Goal: Information Seeking & Learning: Learn about a topic

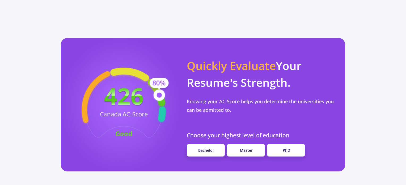
scroll to position [425, 0]
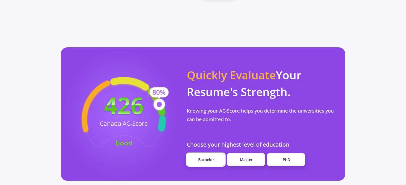
click at [204, 157] on span "Bachelor" at bounding box center [206, 159] width 16 height 5
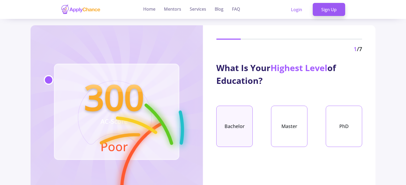
click at [244, 125] on div "Bachelor" at bounding box center [234, 126] width 36 height 41
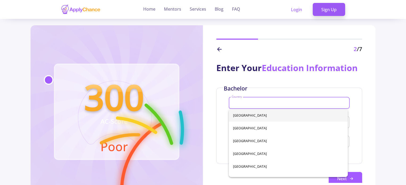
click at [241, 102] on input "Country" at bounding box center [289, 103] width 117 height 5
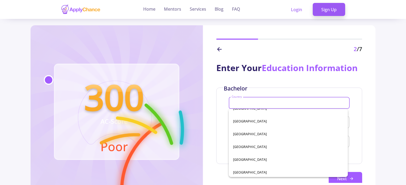
scroll to position [2498, 0]
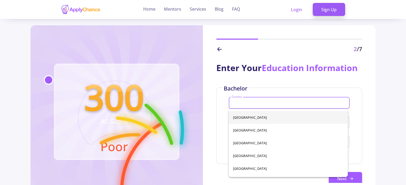
click at [249, 115] on span "[GEOGRAPHIC_DATA]" at bounding box center [288, 117] width 111 height 13
type input "[GEOGRAPHIC_DATA]"
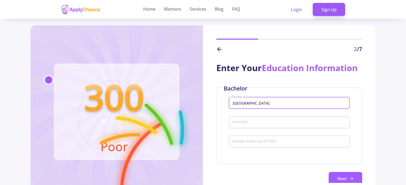
click at [249, 125] on div "University" at bounding box center [289, 121] width 116 height 14
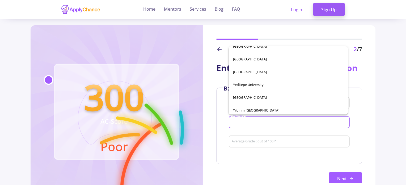
scroll to position [2653, 0]
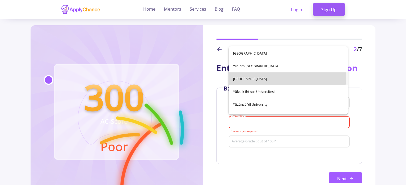
click at [255, 77] on span "[GEOGRAPHIC_DATA]" at bounding box center [288, 78] width 111 height 13
type input "[GEOGRAPHIC_DATA]"
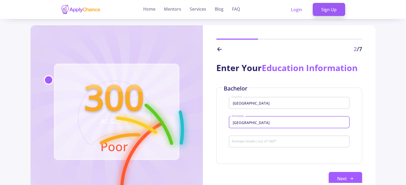
click at [251, 142] on input "Average Grade ( out of 100) *" at bounding box center [289, 141] width 117 height 5
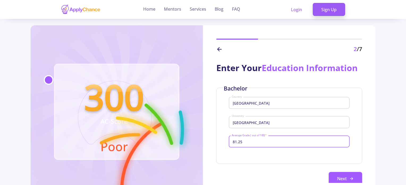
scroll to position [53, 0]
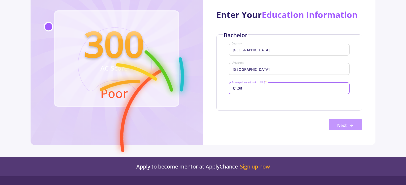
type input "81.25"
click at [343, 124] on button "Next" at bounding box center [345, 125] width 33 height 13
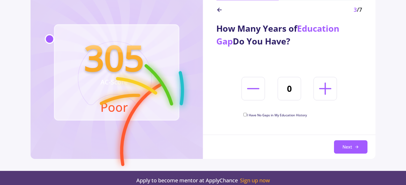
scroll to position [27, 0]
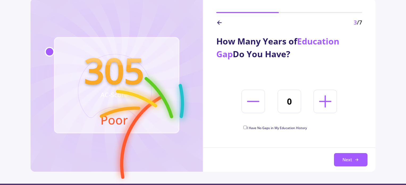
click at [245, 127] on input "I Have No Gaps in My Education History" at bounding box center [244, 126] width 3 height 3
checkbox input "true"
click at [350, 160] on button "Next" at bounding box center [350, 159] width 33 height 13
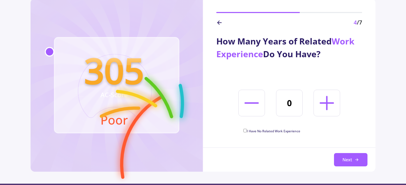
click at [245, 130] on input "I Have No Related Work Experience" at bounding box center [244, 130] width 3 height 3
checkbox input "true"
click at [348, 160] on button "Next" at bounding box center [350, 159] width 33 height 13
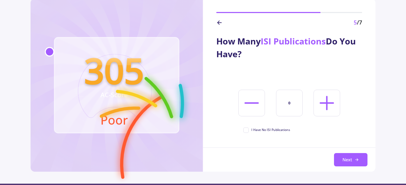
click at [327, 103] on line at bounding box center [327, 103] width 13 height 0
type input "1"
click at [353, 159] on button "Next" at bounding box center [350, 159] width 33 height 13
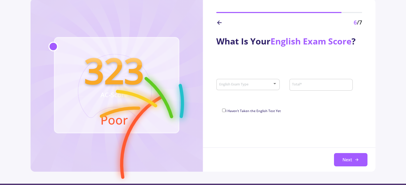
click at [274, 83] on div at bounding box center [274, 83] width 3 height 1
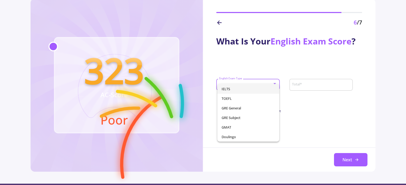
click at [239, 87] on span "IELTS" at bounding box center [249, 89] width 54 height 10
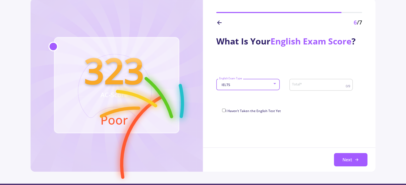
click at [304, 85] on input "Total *" at bounding box center [319, 84] width 55 height 5
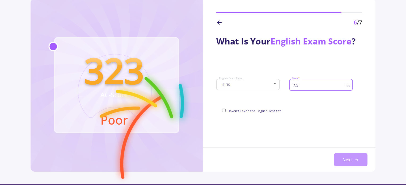
type input "7.5"
click at [351, 159] on button "Next" at bounding box center [350, 159] width 33 height 13
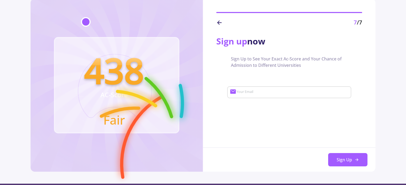
click at [248, 92] on input "Your Email" at bounding box center [293, 92] width 114 height 5
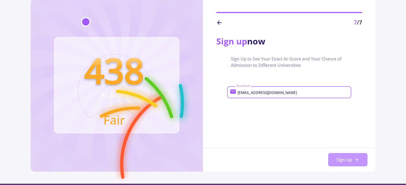
type input "[EMAIL_ADDRESS][DOMAIN_NAME]"
click at [350, 159] on button "Sign Up" at bounding box center [347, 159] width 39 height 13
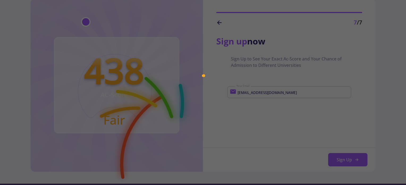
scroll to position [0, 0]
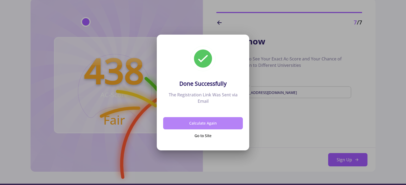
click at [200, 124] on button "Calculate Again" at bounding box center [203, 123] width 80 height 12
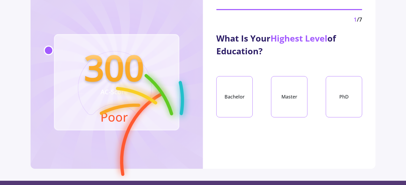
scroll to position [3, 0]
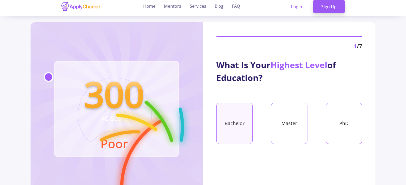
click at [236, 124] on div "Bachelor" at bounding box center [234, 123] width 36 height 41
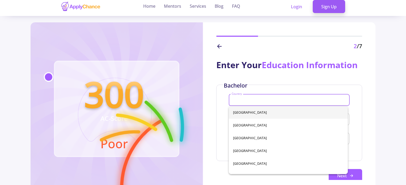
click at [243, 101] on input "Country" at bounding box center [289, 100] width 117 height 5
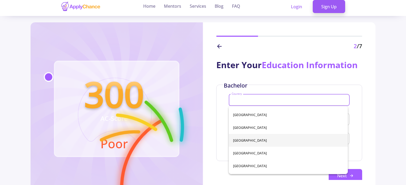
scroll to position [2488, 0]
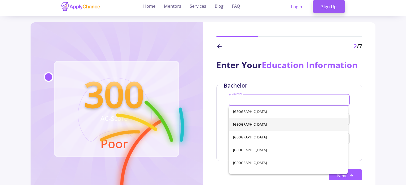
click at [249, 126] on span "[GEOGRAPHIC_DATA]" at bounding box center [288, 124] width 111 height 13
type input "[GEOGRAPHIC_DATA]"
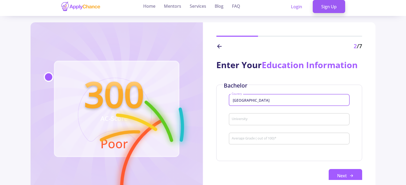
drag, startPoint x: 246, startPoint y: 117, endPoint x: 245, endPoint y: 121, distance: 4.4
click at [245, 118] on div "University" at bounding box center [289, 118] width 116 height 14
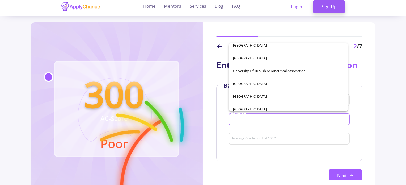
scroll to position [2662, 0]
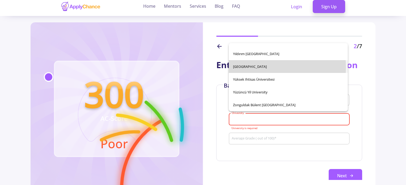
click at [253, 67] on span "[GEOGRAPHIC_DATA]" at bounding box center [288, 66] width 111 height 13
type input "[GEOGRAPHIC_DATA]"
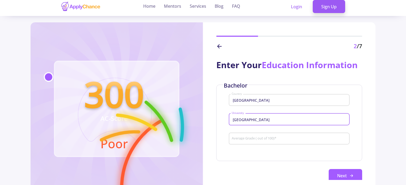
click at [249, 140] on input "Average Grade ( out of 100) *" at bounding box center [289, 138] width 117 height 5
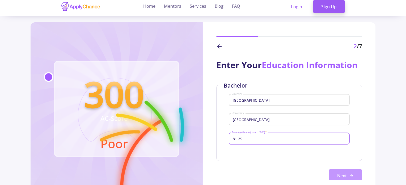
type input "81.25"
click at [345, 173] on button "Next" at bounding box center [345, 175] width 33 height 13
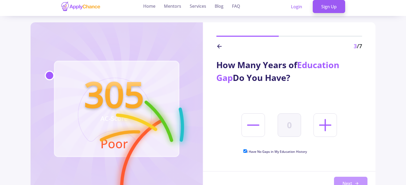
click at [354, 183] on button "Next" at bounding box center [350, 182] width 33 height 13
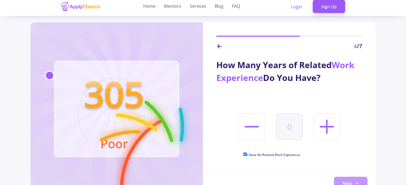
click at [351, 180] on button "Next" at bounding box center [350, 182] width 33 height 13
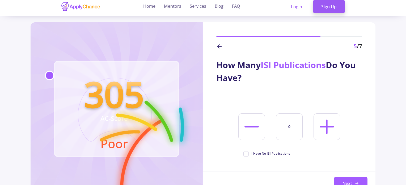
click at [327, 123] on line at bounding box center [327, 126] width 0 height 13
type input "1"
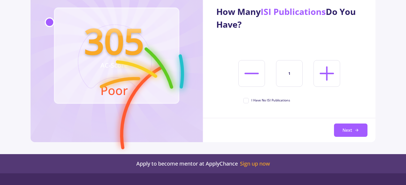
scroll to position [29, 0]
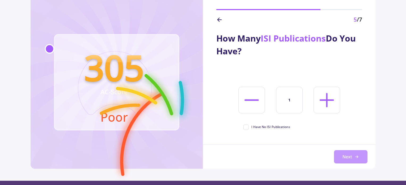
click at [348, 156] on button "Next" at bounding box center [350, 156] width 33 height 13
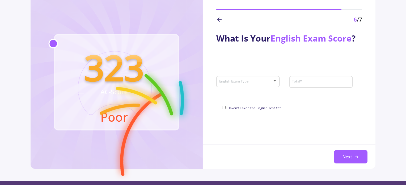
click at [272, 81] on span at bounding box center [246, 82] width 52 height 4
click at [251, 85] on span "IELTS" at bounding box center [249, 86] width 54 height 10
click at [301, 84] on input "Total *" at bounding box center [319, 81] width 55 height 5
type input "7.5"
click at [356, 157] on icon at bounding box center [357, 156] width 4 height 4
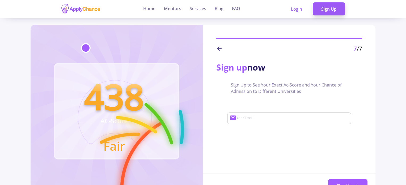
scroll to position [0, 0]
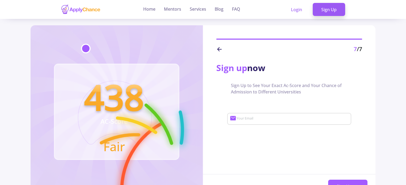
click at [252, 119] on input "Your Email" at bounding box center [293, 118] width 114 height 5
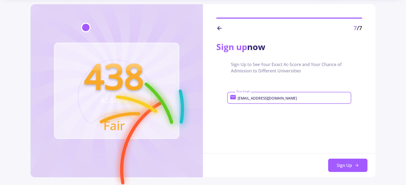
scroll to position [53, 0]
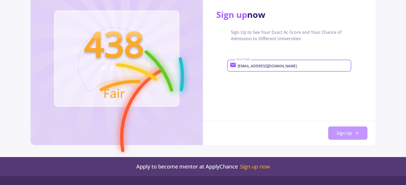
type input "[EMAIL_ADDRESS][DOMAIN_NAME]"
click at [350, 132] on button "Sign Up" at bounding box center [347, 132] width 39 height 13
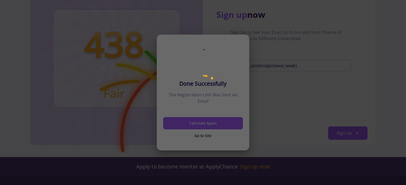
scroll to position [0, 0]
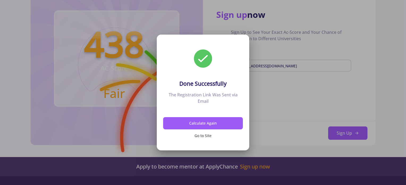
click at [199, 136] on button "Go to Site" at bounding box center [203, 135] width 80 height 12
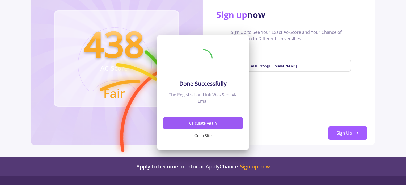
scroll to position [53, 0]
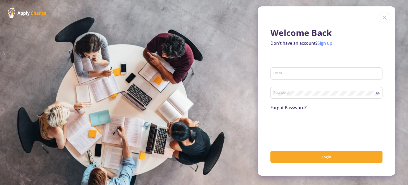
click at [326, 44] on link "Sign up" at bounding box center [325, 43] width 15 height 6
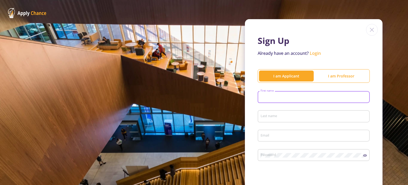
click at [276, 98] on input "First name" at bounding box center [314, 97] width 108 height 5
type input "Shahab"
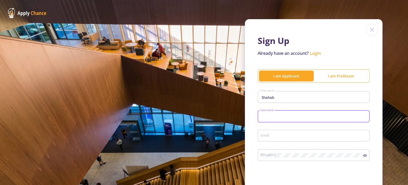
click at [279, 116] on input "Last name" at bounding box center [314, 116] width 108 height 5
type input "Makoui"
click at [273, 136] on input "Email" at bounding box center [314, 135] width 108 height 5
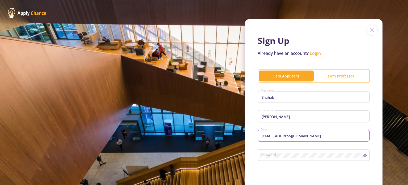
type input "[EMAIL_ADDRESS][DOMAIN_NAME]"
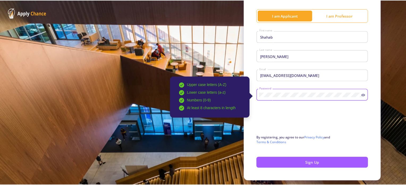
scroll to position [75, 0]
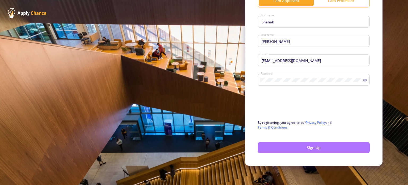
click at [305, 149] on button "Sign Up" at bounding box center [314, 147] width 112 height 11
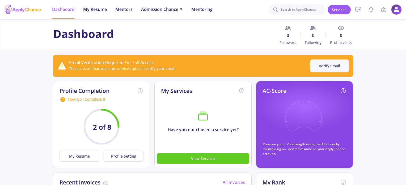
click at [326, 66] on button "Verify Email" at bounding box center [329, 65] width 39 height 13
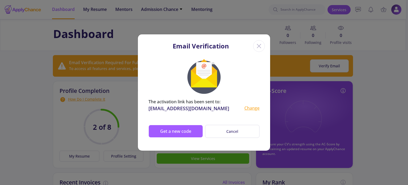
click at [258, 48] on icon "Close" at bounding box center [259, 46] width 9 height 9
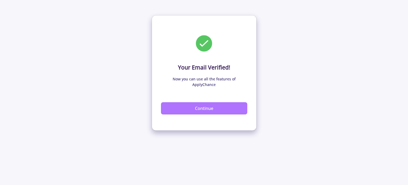
click at [201, 103] on button "Continue" at bounding box center [204, 108] width 86 height 12
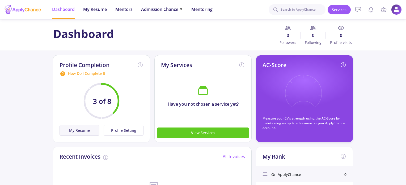
click at [85, 131] on button "My Resume" at bounding box center [80, 130] width 40 height 11
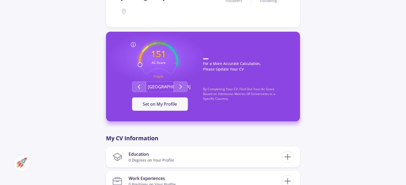
scroll to position [106, 0]
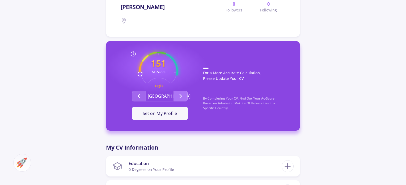
click at [179, 97] on icon "Second group" at bounding box center [181, 96] width 6 height 6
click at [180, 97] on icon "Second group" at bounding box center [181, 96] width 6 height 6
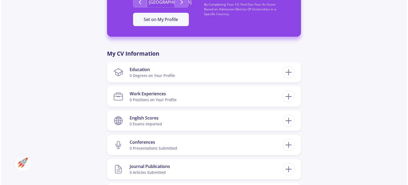
scroll to position [213, 0]
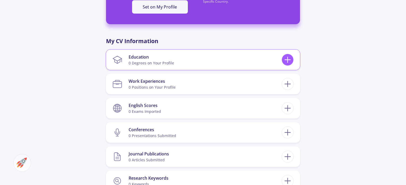
click at [289, 61] on icon at bounding box center [288, 60] width 10 height 10
checkbox input "false"
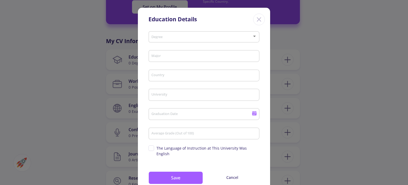
click at [253, 36] on div at bounding box center [254, 36] width 3 height 1
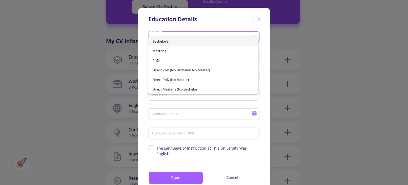
click at [180, 42] on span "Bachelor's" at bounding box center [203, 41] width 101 height 10
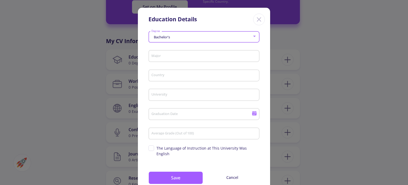
click at [170, 55] on input "Major" at bounding box center [204, 56] width 107 height 5
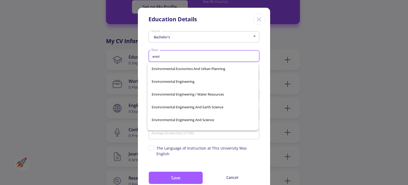
scroll to position [703, 0]
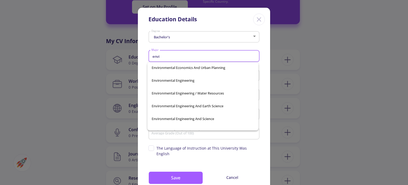
click at [172, 80] on span "Environmental Engineering" at bounding box center [203, 80] width 103 height 13
type input "Environmental Engineering"
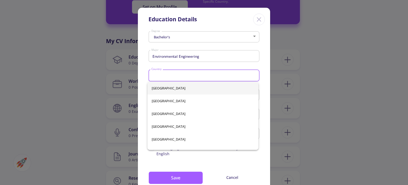
click at [171, 75] on input "Country" at bounding box center [204, 75] width 107 height 5
click at [180, 90] on span "[GEOGRAPHIC_DATA]" at bounding box center [203, 88] width 103 height 13
type input "[GEOGRAPHIC_DATA]"
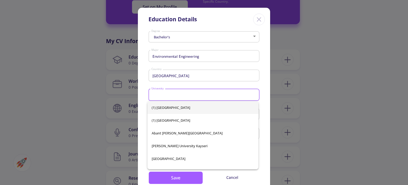
click at [172, 96] on input "University" at bounding box center [204, 94] width 107 height 5
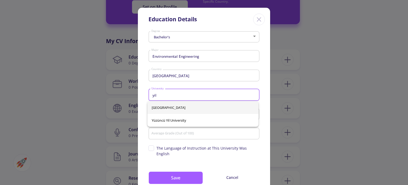
click at [181, 107] on span "[GEOGRAPHIC_DATA]" at bounding box center [203, 107] width 103 height 13
type input "[GEOGRAPHIC_DATA]"
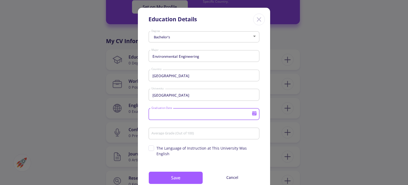
click at [180, 116] on input "Graduation Date" at bounding box center [202, 114] width 102 height 5
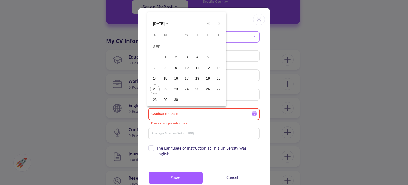
click at [169, 24] on icon "Choose month and year" at bounding box center [167, 23] width 3 height 1
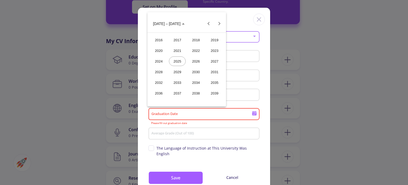
click at [197, 63] on div "2026" at bounding box center [196, 61] width 17 height 10
click at [179, 61] on div "JUN" at bounding box center [177, 61] width 17 height 10
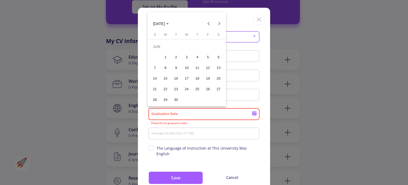
click at [165, 78] on div "15" at bounding box center [166, 79] width 10 height 10
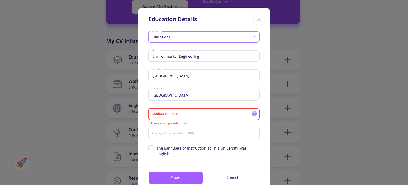
type input "[DATE]"
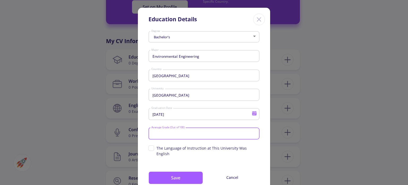
click at [170, 134] on input "Average Grade (Out of 100)" at bounding box center [204, 133] width 107 height 5
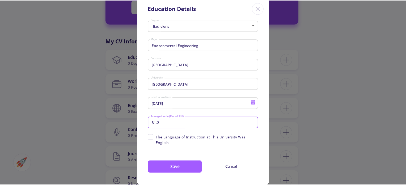
scroll to position [14, 0]
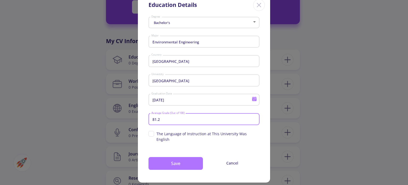
type input "81.2"
click at [176, 157] on button "Save" at bounding box center [176, 163] width 54 height 13
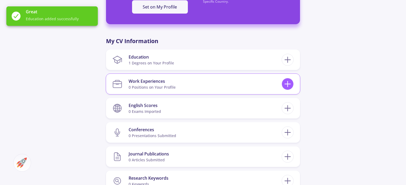
click at [289, 87] on icon at bounding box center [288, 84] width 10 height 10
checkbox input "false"
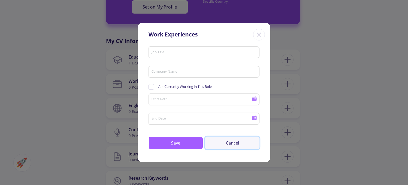
click at [229, 143] on button "Cancel" at bounding box center [232, 142] width 54 height 13
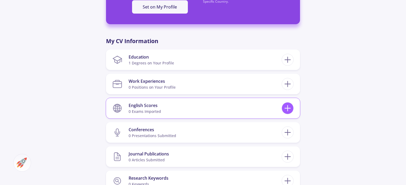
click at [287, 109] on icon at bounding box center [288, 108] width 10 height 10
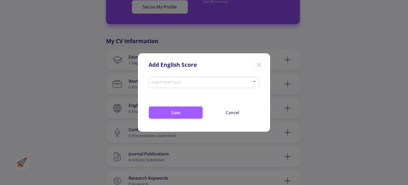
click at [246, 83] on span at bounding box center [203, 83] width 100 height 4
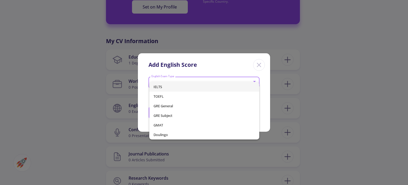
click at [206, 86] on span "IELTS" at bounding box center [204, 87] width 101 height 10
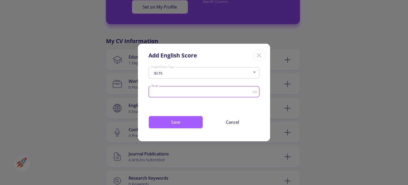
click at [169, 92] on input "Total" at bounding box center [202, 92] width 102 height 4
type input "7.5"
click at [179, 123] on button "Save" at bounding box center [176, 122] width 54 height 13
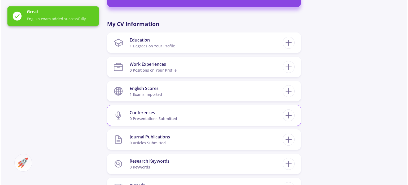
scroll to position [239, 0]
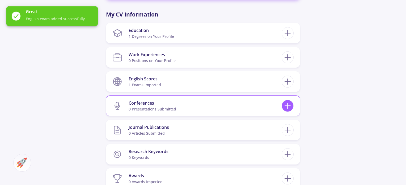
click at [287, 107] on icon at bounding box center [288, 106] width 10 height 10
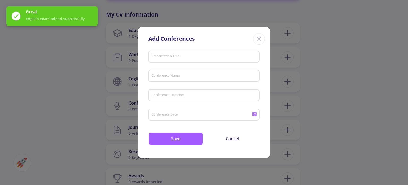
click at [170, 56] on input "Presentation Title" at bounding box center [204, 56] width 107 height 5
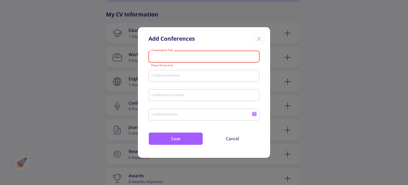
paste input "UTILIZATION OF KERNEL FUNCTION/DECISION TREE-BASED SOFT-COMPUTING APPROACHES FO…"
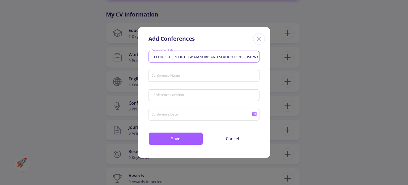
type input "UTILIZATION OF KERNEL FUNCTION/DECISION TREE-BASED SOFT-COMPUTING APPROACHES FO…"
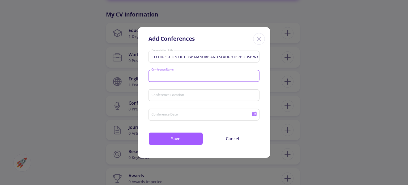
click at [167, 77] on input "Conference Name" at bounding box center [204, 76] width 107 height 5
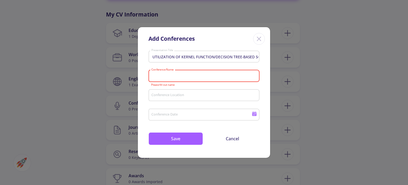
paste input "8th International AFRICAN CON"
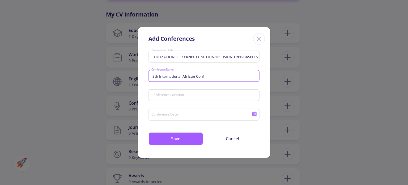
type input "8th International African Conf"
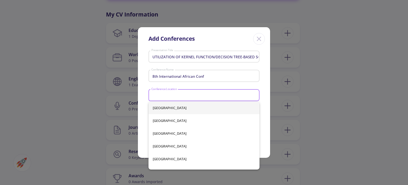
click at [174, 96] on input "Conference Location" at bounding box center [204, 95] width 107 height 5
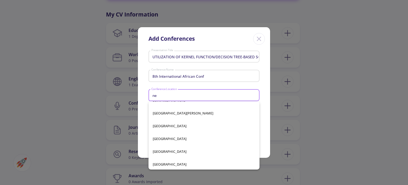
scroll to position [187, 0]
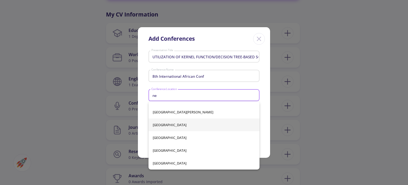
type input "n"
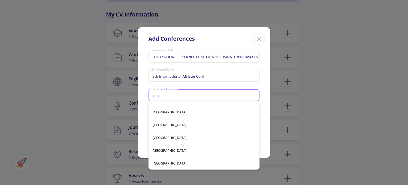
scroll to position [0, 0]
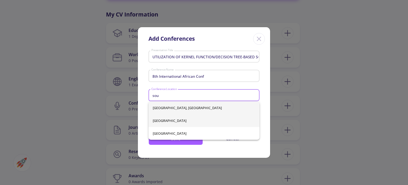
type input "sou"
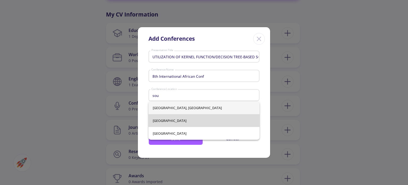
click at [170, 121] on div "[GEOGRAPHIC_DATA], [GEOGRAPHIC_DATA] [GEOGRAPHIC_DATA]" at bounding box center [204, 120] width 111 height 38
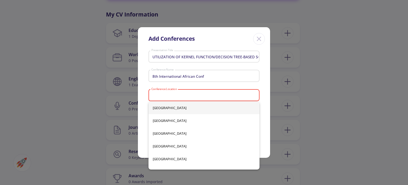
click at [188, 94] on input "Conference Location" at bounding box center [204, 95] width 107 height 5
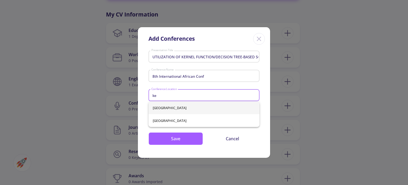
type input "ke"
click at [166, 109] on div "[GEOGRAPHIC_DATA] [GEOGRAPHIC_DATA]" at bounding box center [204, 114] width 111 height 26
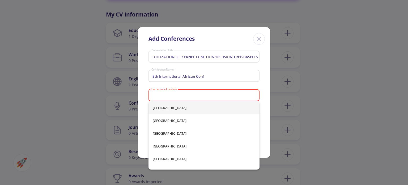
click at [266, 118] on div "UTILIZATION OF KERNEL FUNCTION/DECISION TREE-BASED SOFT-COMPUTING APPROACHES FO…" at bounding box center [204, 103] width 132 height 109
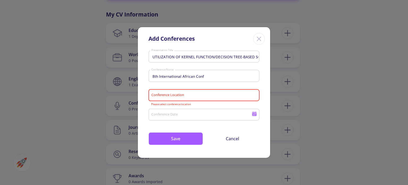
click at [189, 97] on input "Conference Location" at bounding box center [204, 95] width 107 height 5
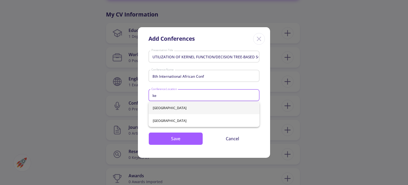
type input "ke"
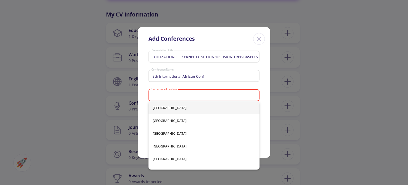
click at [158, 106] on div "[GEOGRAPHIC_DATA] [GEOGRAPHIC_DATA] [GEOGRAPHIC_DATA] [GEOGRAPHIC_DATA] [GEOGRA…" at bounding box center [204, 135] width 111 height 68
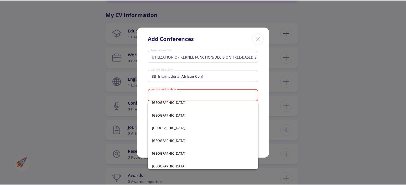
scroll to position [2238, 0]
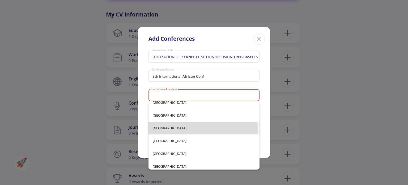
click at [167, 128] on span "[GEOGRAPHIC_DATA]" at bounding box center [204, 127] width 103 height 13
type input "[GEOGRAPHIC_DATA]"
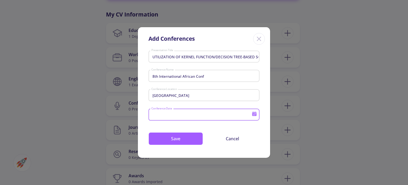
click at [172, 116] on input "Conference Date" at bounding box center [202, 114] width 102 height 5
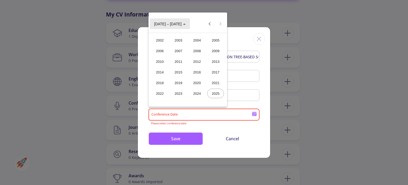
click at [183, 24] on polygon "Choose date" at bounding box center [184, 23] width 3 height 1
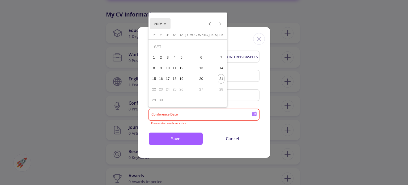
click at [165, 24] on polygon "Choose month and year" at bounding box center [165, 23] width 3 height 1
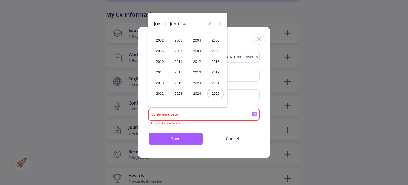
click at [197, 94] on div "2024" at bounding box center [197, 93] width 17 height 10
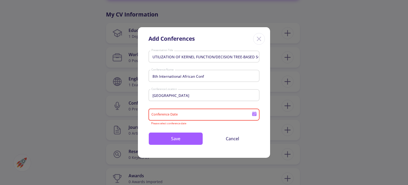
type input "2024"
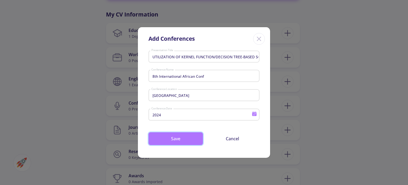
click at [183, 138] on button "Save" at bounding box center [176, 138] width 54 height 13
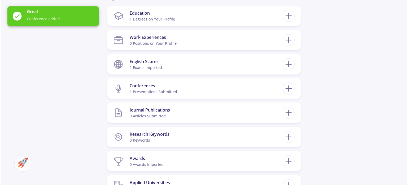
scroll to position [266, 0]
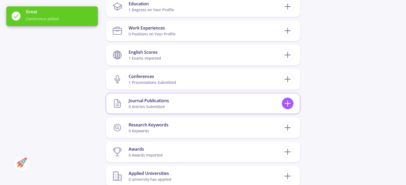
click at [288, 104] on icon at bounding box center [288, 103] width 10 height 10
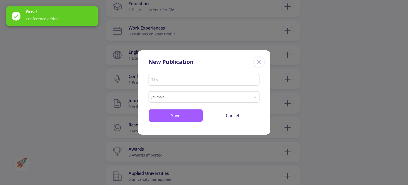
click at [160, 81] on input "Title" at bounding box center [204, 80] width 107 height 5
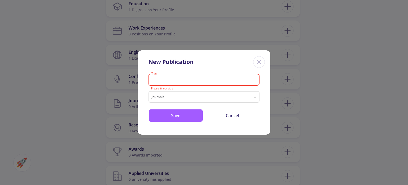
paste input "Techno-Economic Analysis of Combined Production of Wind Energy and Green Hydrog…"
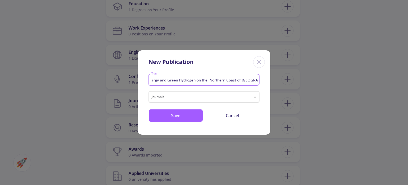
type input "Techno-Economic Analysis of Combined Production of Wind Energy and Green Hydrog…"
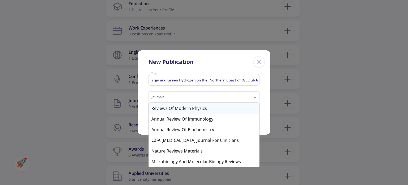
click at [178, 96] on input "text" at bounding box center [199, 97] width 94 height 6
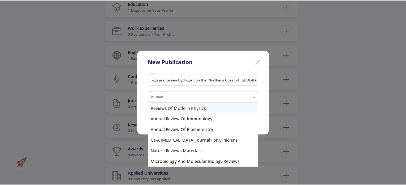
scroll to position [0, 0]
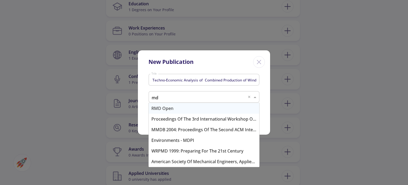
type input "mdp"
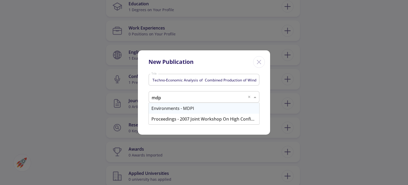
click at [185, 107] on div "Environments - MDPI" at bounding box center [204, 108] width 111 height 11
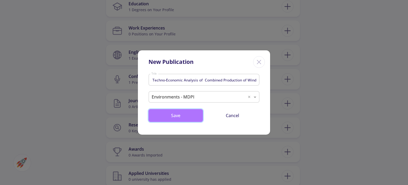
click at [172, 116] on button "Save" at bounding box center [176, 115] width 54 height 13
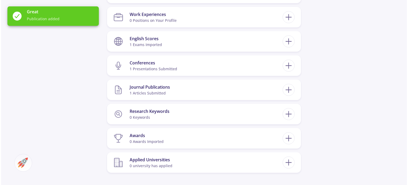
scroll to position [292, 0]
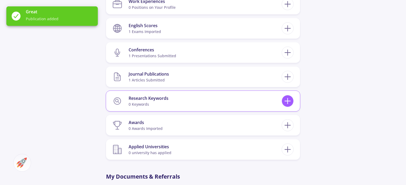
click at [291, 100] on icon at bounding box center [288, 101] width 10 height 10
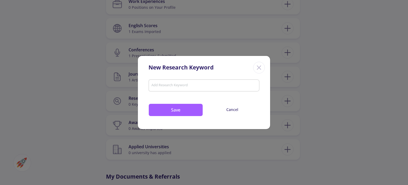
click at [161, 85] on input "Add Research Keyword" at bounding box center [204, 85] width 106 height 5
paste input "green hydrogen; levelized cost of electricity; [GEOGRAPHIC_DATA]; techno-econom…"
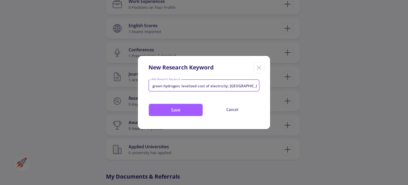
scroll to position [0, 98]
click at [179, 111] on button "Save" at bounding box center [176, 109] width 54 height 13
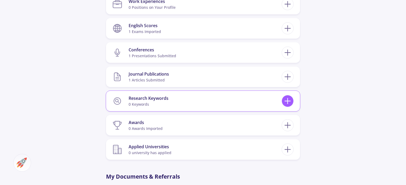
click at [287, 98] on icon at bounding box center [288, 101] width 10 height 10
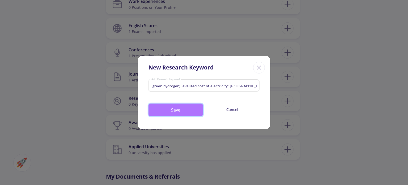
click at [186, 108] on button "Save" at bounding box center [176, 109] width 54 height 13
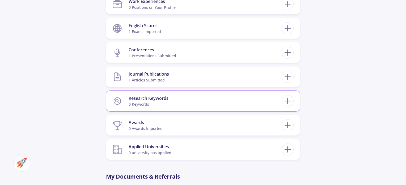
click at [197, 101] on section "Research Keywords 0 keywords" at bounding box center [196, 101] width 169 height 16
click at [291, 101] on icon at bounding box center [288, 101] width 10 height 10
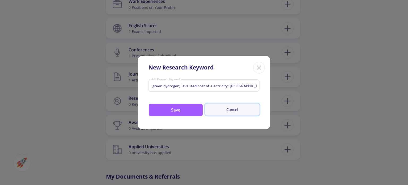
click at [233, 110] on button "Cancel" at bounding box center [232, 109] width 54 height 12
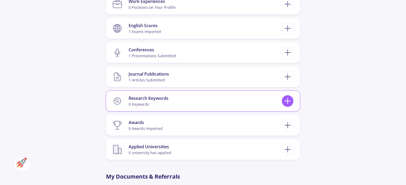
click at [285, 103] on icon at bounding box center [288, 101] width 10 height 10
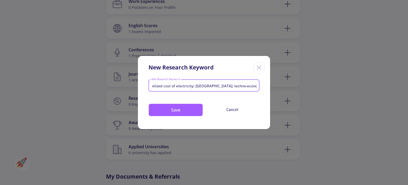
scroll to position [0, 98]
drag, startPoint x: 180, startPoint y: 86, endPoint x: 277, endPoint y: 92, distance: 98.0
click at [277, 92] on div "New Research Keyword green hydrogen; levelized cost of electricity; [GEOGRAPHIC…" at bounding box center [204, 92] width 408 height 185
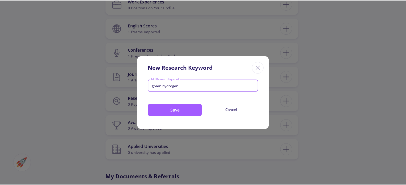
scroll to position [0, 0]
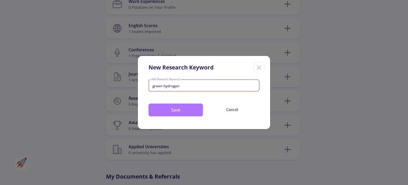
type input "green hydrogen"
click at [177, 110] on button "Save" at bounding box center [176, 109] width 54 height 13
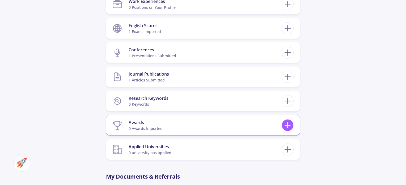
click at [288, 126] on icon at bounding box center [288, 125] width 10 height 10
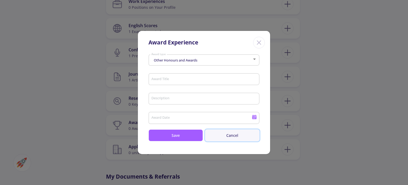
click at [223, 137] on button "Cancel" at bounding box center [232, 135] width 54 height 12
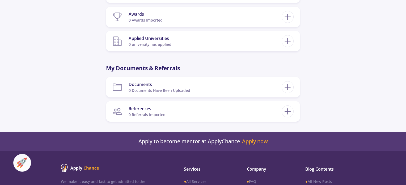
scroll to position [372, 0]
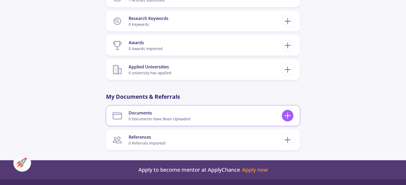
click at [287, 115] on icon at bounding box center [288, 116] width 10 height 10
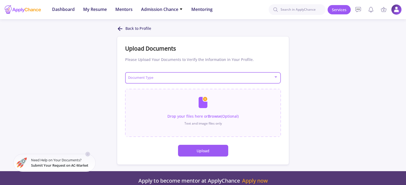
click at [267, 79] on span at bounding box center [201, 78] width 145 height 4
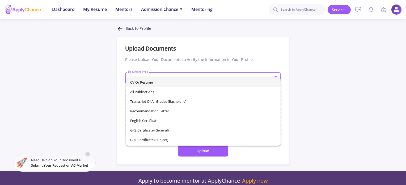
click at [149, 84] on span "CV or Resume" at bounding box center [203, 82] width 146 height 10
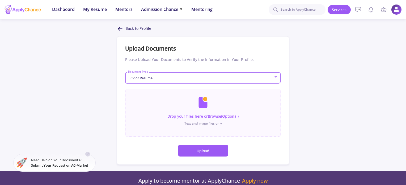
click at [201, 154] on button "Upload" at bounding box center [203, 151] width 50 height 12
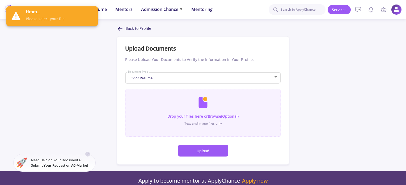
click at [200, 103] on input "file" at bounding box center [203, 110] width 156 height 43
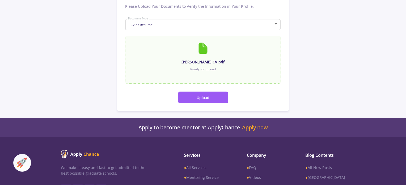
scroll to position [53, 0]
click at [202, 96] on button "Upload" at bounding box center [203, 97] width 50 height 12
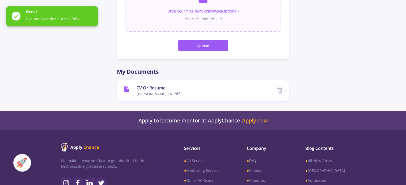
scroll to position [44, 0]
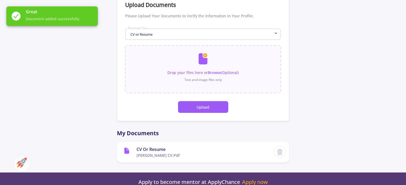
click at [271, 34] on div "CV or Resume" at bounding box center [201, 34] width 146 height 4
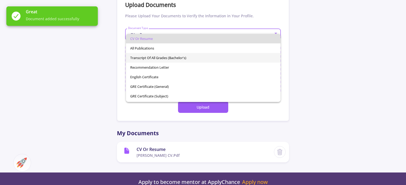
click at [153, 57] on span "Transcript of All Grades (Bachelor's)" at bounding box center [203, 58] width 146 height 10
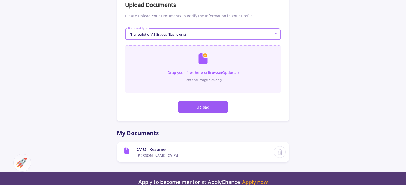
click at [203, 60] on input "file" at bounding box center [203, 66] width 156 height 43
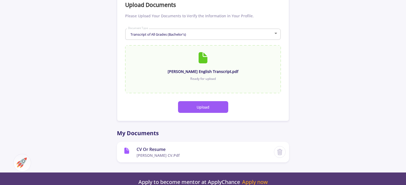
click at [200, 108] on button "Upload" at bounding box center [203, 107] width 50 height 12
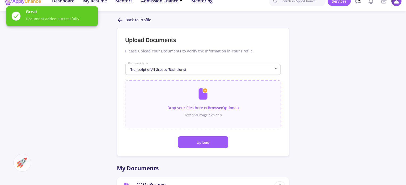
scroll to position [0, 0]
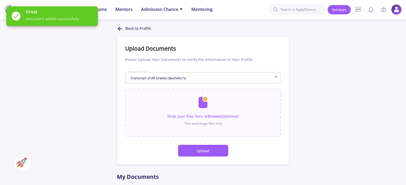
click at [120, 29] on line at bounding box center [121, 29] width 4 height 0
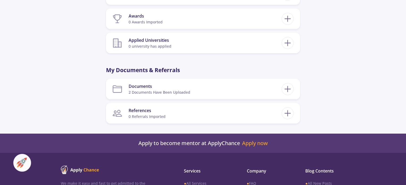
scroll to position [425, 0]
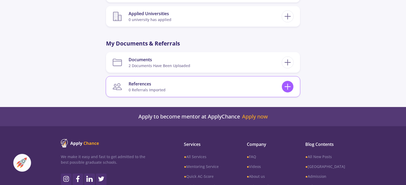
click at [290, 88] on icon at bounding box center [288, 87] width 10 height 10
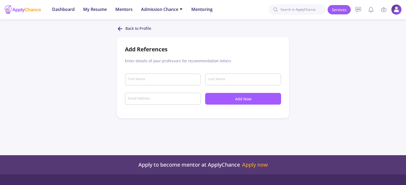
click at [147, 81] on input "First Name" at bounding box center [164, 79] width 72 height 5
type input "Kaan"
click at [217, 80] on input "Last Name" at bounding box center [244, 79] width 72 height 5
type input "Yetilmezsoy"
click at [143, 99] on input "Email Address" at bounding box center [164, 98] width 72 height 5
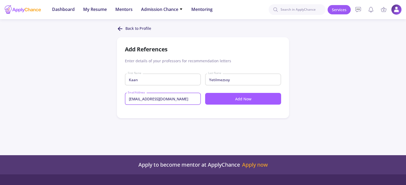
type input "[EMAIL_ADDRESS][DOMAIN_NAME]"
click at [237, 99] on button "Add Now" at bounding box center [243, 99] width 76 height 12
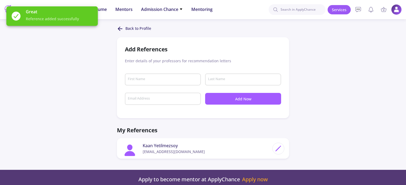
click at [120, 27] on icon at bounding box center [120, 29] width 6 height 6
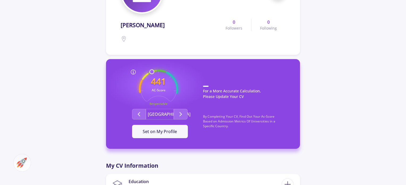
scroll to position [86, 0]
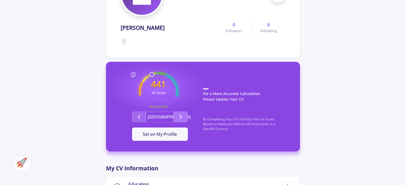
click at [180, 116] on icon "Second group" at bounding box center [181, 116] width 6 height 6
click at [163, 134] on span "Set on My Profile" at bounding box center [160, 134] width 34 height 6
drag, startPoint x: 146, startPoint y: 77, endPoint x: 167, endPoint y: 71, distance: 22.5
click at [164, 70] on div "369 AC-Score Average Respectable Respectable By Completing Your CV, Find Out Yo…" at bounding box center [203, 107] width 194 height 90
click at [159, 85] on text "369" at bounding box center [158, 84] width 15 height 12
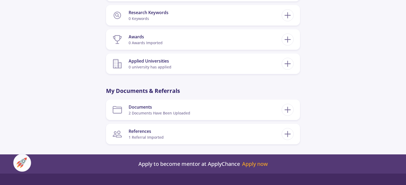
scroll to position [351, 0]
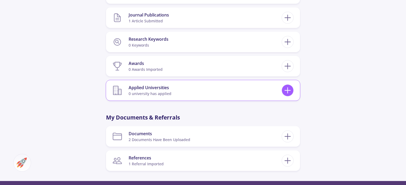
click at [285, 89] on icon at bounding box center [288, 90] width 10 height 10
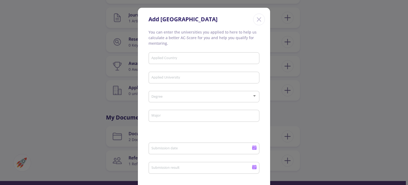
click at [257, 21] on line "Close" at bounding box center [259, 20] width 4 height 4
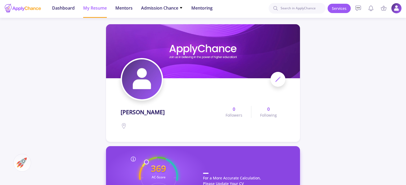
scroll to position [0, 0]
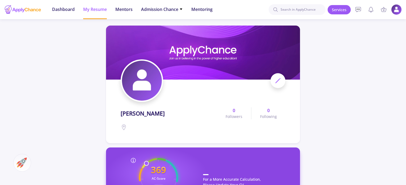
click at [276, 81] on icon at bounding box center [278, 80] width 6 height 6
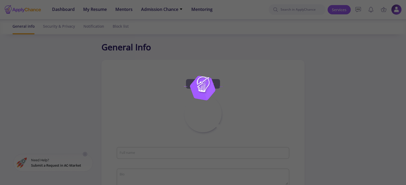
type input "[PERSON_NAME]"
type input "ShahabMakoui"
type input "[EMAIL_ADDRESS][DOMAIN_NAME]"
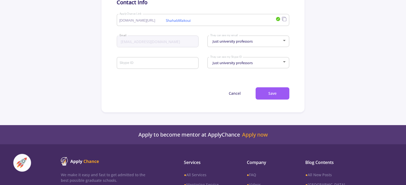
scroll to position [266, 0]
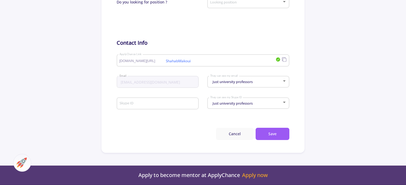
click at [238, 134] on button "Cancel" at bounding box center [234, 134] width 37 height 12
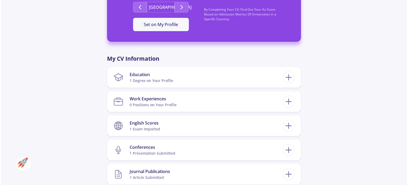
scroll to position [186, 0]
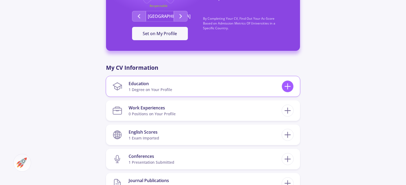
click at [291, 88] on icon at bounding box center [288, 86] width 10 height 10
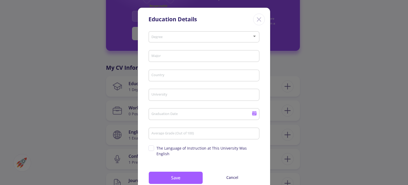
click at [259, 21] on icon "Close" at bounding box center [259, 19] width 9 height 9
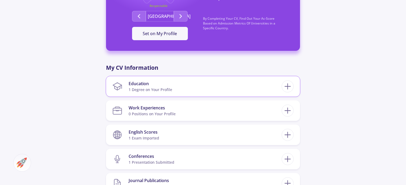
click at [139, 89] on div "1 Degree on Your Profile" at bounding box center [151, 90] width 44 height 6
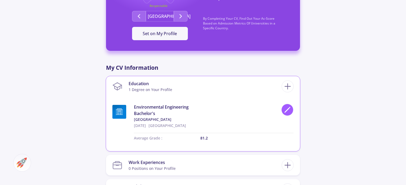
click at [286, 110] on icon at bounding box center [287, 109] width 7 height 7
type input "Environmental Engineering"
type input "[GEOGRAPHIC_DATA]"
type input "[DATE]"
type input "81.2"
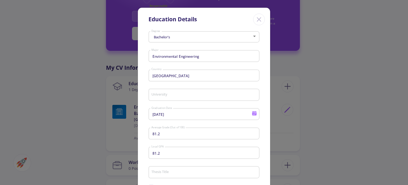
type input "[GEOGRAPHIC_DATA]"
click at [154, 134] on input "81.2" at bounding box center [204, 133] width 107 height 5
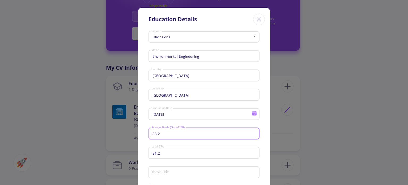
click at [161, 136] on input "83.2" at bounding box center [204, 133] width 107 height 5
type input "83.2"
click at [155, 153] on input "81.2" at bounding box center [204, 152] width 107 height 5
type input "83.2"
click at [264, 137] on div "Bachelor's Degree Environmental Engineering Major Turkey Country [GEOGRAPHIC_DA…" at bounding box center [204, 149] width 132 height 241
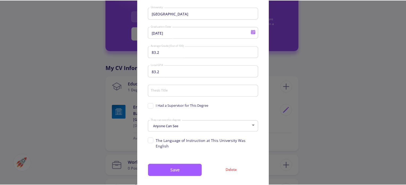
scroll to position [88, 0]
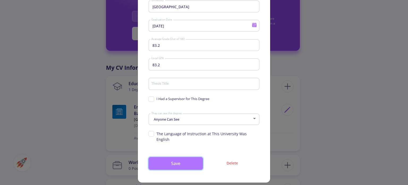
click at [171, 157] on button "Save" at bounding box center [176, 163] width 54 height 13
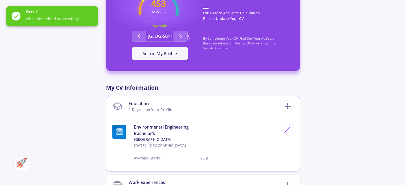
scroll to position [106, 0]
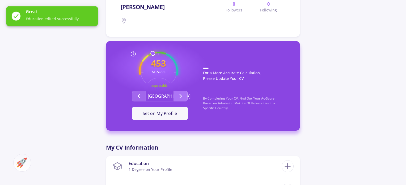
click at [182, 95] on icon "Second group" at bounding box center [181, 96] width 6 height 6
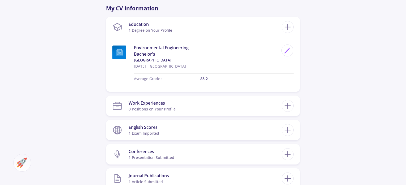
scroll to position [239, 0]
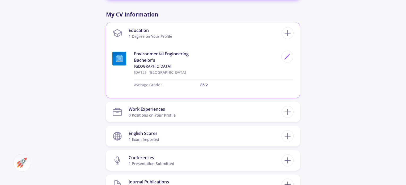
click at [159, 33] on div "Education" at bounding box center [151, 30] width 44 height 6
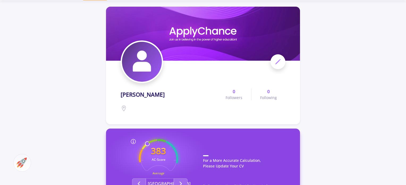
scroll to position [0, 0]
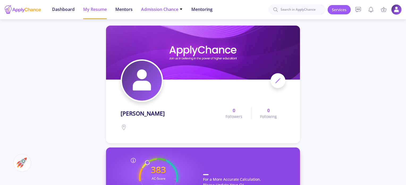
click at [178, 11] on span "Admission Chance" at bounding box center [162, 9] width 42 height 6
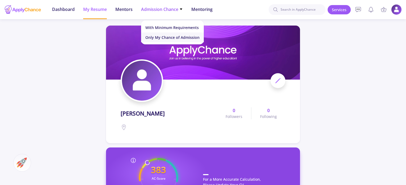
click at [172, 38] on link "Only My Chance of Admission" at bounding box center [172, 37] width 63 height 10
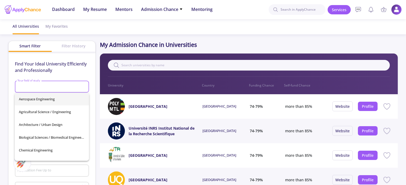
click at [29, 87] on input "Your field of study" at bounding box center [52, 87] width 70 height 5
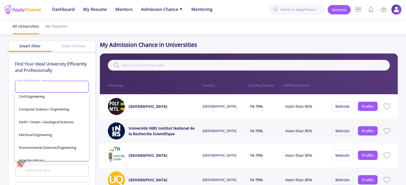
scroll to position [80, 0]
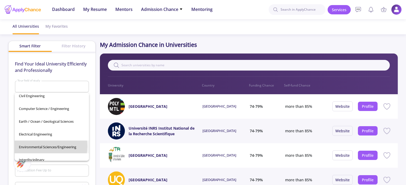
click at [41, 146] on span "Environmental Sciences/Engineering" at bounding box center [52, 146] width 66 height 13
type input "Environmental Sciences/Engineering"
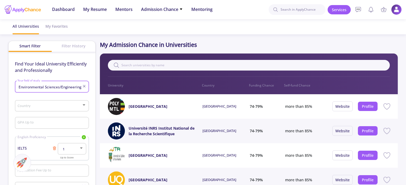
click at [44, 107] on span at bounding box center [50, 106] width 63 height 4
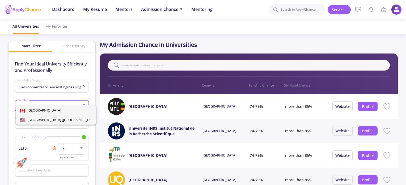
click at [39, 119] on span "[GEOGRAPHIC_DATA] ([GEOGRAPHIC_DATA])" at bounding box center [61, 119] width 73 height 5
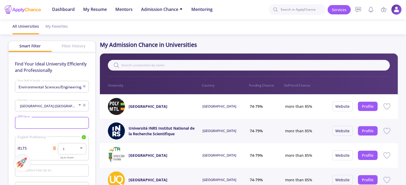
click at [29, 123] on input "GPA Up to" at bounding box center [52, 123] width 70 height 5
click at [11, 110] on div "Find Your Ideal University Efficiently and Professionally Environmental Science…" at bounding box center [52, 140] width 87 height 177
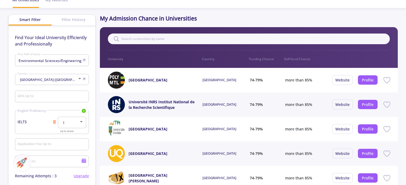
scroll to position [53, 0]
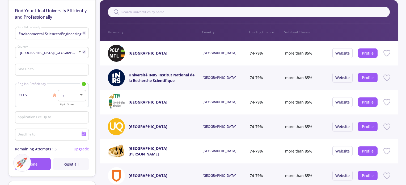
click at [82, 96] on div at bounding box center [81, 94] width 5 height 4
click at [68, 143] on span "7.5" at bounding box center [72, 145] width 19 height 10
click at [35, 70] on input "GPA Up to" at bounding box center [52, 70] width 70 height 5
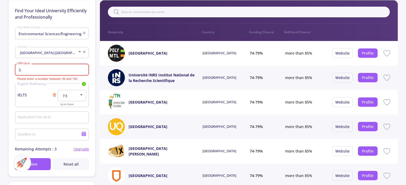
type input "3"
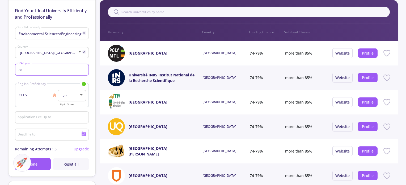
type input "8"
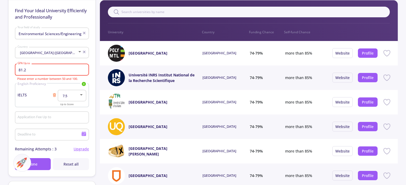
click at [9, 91] on div "Find Your Ideal University Efficiently and Professionally Environmental Science…" at bounding box center [52, 87] width 87 height 177
click at [28, 70] on input "81.2" at bounding box center [52, 70] width 70 height 5
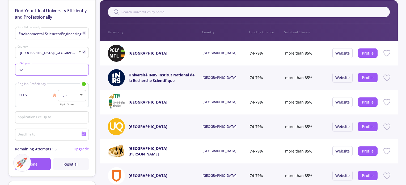
type input "82"
click at [13, 80] on div "Find Your Ideal University Efficiently and Professionally Environmental Science…" at bounding box center [52, 87] width 87 height 177
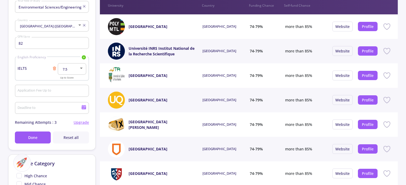
scroll to position [106, 0]
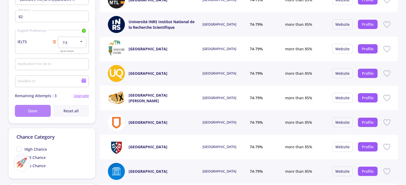
click at [40, 109] on button "Done" at bounding box center [33, 111] width 36 height 12
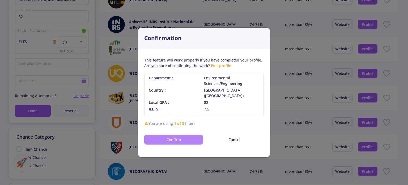
click at [179, 137] on button "Confirm" at bounding box center [173, 139] width 59 height 10
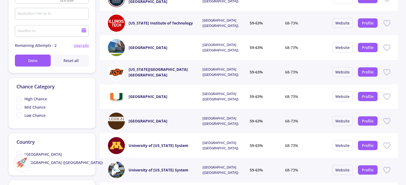
scroll to position [159, 0]
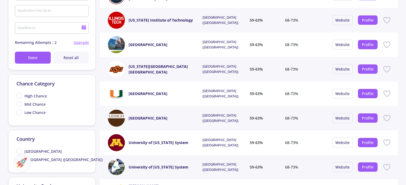
click at [19, 96] on span "High Chance" at bounding box center [31, 96] width 31 height 6
click at [19, 96] on input "High Chance" at bounding box center [17, 94] width 3 height 3
checkbox input "true"
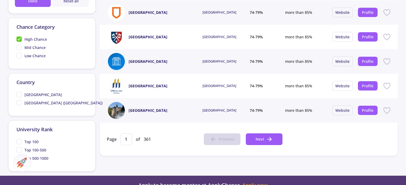
scroll to position [239, 0]
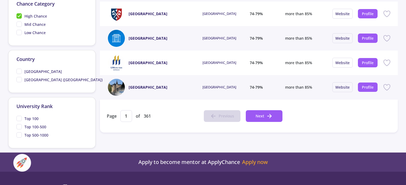
click at [20, 79] on span "[GEOGRAPHIC_DATA] ([GEOGRAPHIC_DATA])" at bounding box center [59, 80] width 86 height 6
click at [20, 79] on input "[GEOGRAPHIC_DATA] ([GEOGRAPHIC_DATA])" at bounding box center [17, 78] width 3 height 3
checkbox input "true"
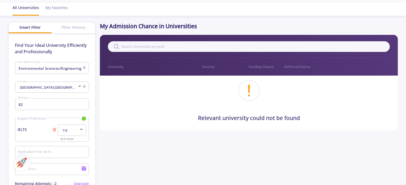
scroll to position [0, 0]
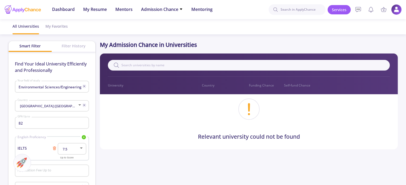
click at [74, 46] on div "Filter History" at bounding box center [74, 46] width 44 height 10
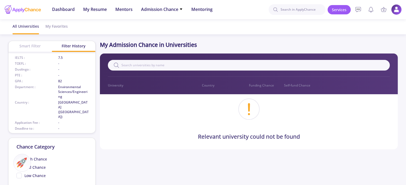
click at [30, 46] on div "Smart Filter" at bounding box center [31, 46] width 44 height 10
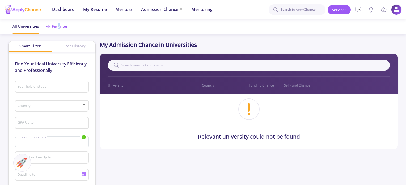
click at [58, 25] on div "My Favorites" at bounding box center [56, 26] width 22 height 14
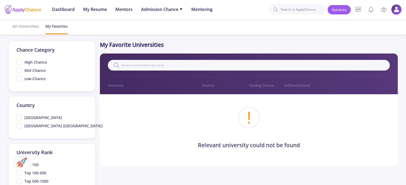
click at [88, 29] on ul "All Universities My Favorites" at bounding box center [203, 26] width 390 height 15
click at [168, 11] on span "Admission Chance" at bounding box center [162, 9] width 42 height 6
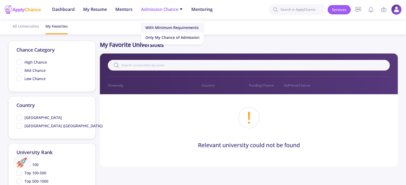
click at [162, 29] on link "With Minimum Requirements" at bounding box center [172, 28] width 63 height 10
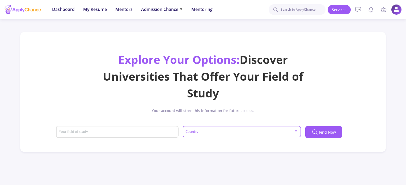
click at [268, 132] on span at bounding box center [240, 132] width 107 height 4
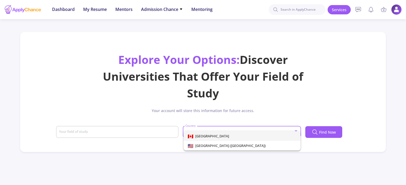
click at [82, 132] on div at bounding box center [203, 92] width 406 height 185
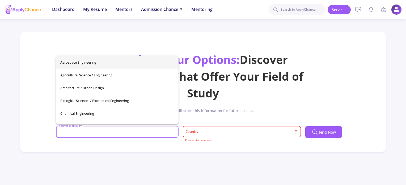
click at [82, 133] on input "Your field of study" at bounding box center [118, 132] width 119 height 5
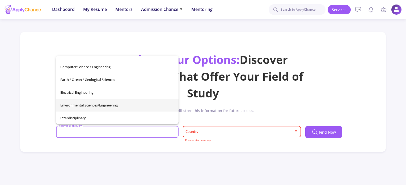
scroll to position [106, 0]
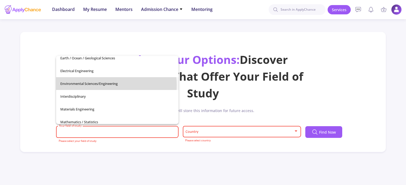
click at [93, 85] on span "Environmental Sciences/Engineering" at bounding box center [117, 83] width 114 height 13
type input "Environmental Sciences/Engineering"
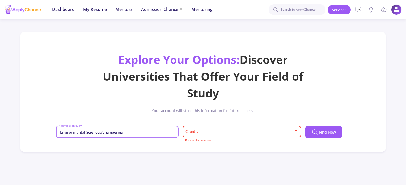
click at [229, 131] on span at bounding box center [240, 132] width 107 height 4
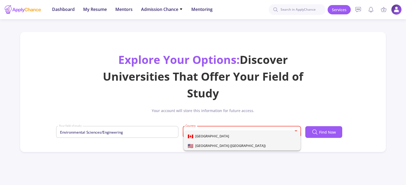
click at [212, 147] on span "[GEOGRAPHIC_DATA] ([GEOGRAPHIC_DATA])" at bounding box center [229, 145] width 73 height 5
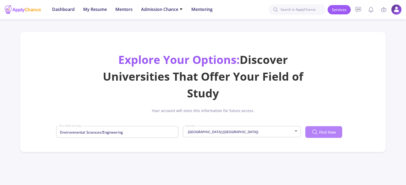
click at [328, 133] on span "Find Now" at bounding box center [327, 132] width 17 height 6
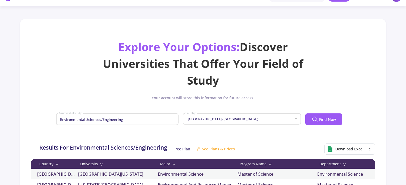
scroll to position [0, 0]
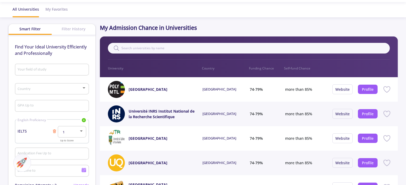
scroll to position [27, 0]
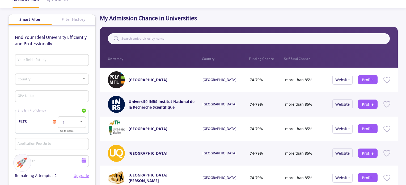
click at [31, 60] on input "Your field of study" at bounding box center [52, 60] width 70 height 5
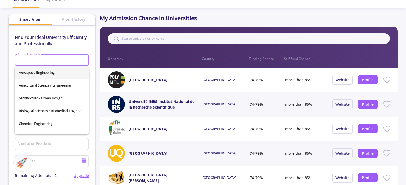
click at [31, 60] on input "Your field of study" at bounding box center [52, 60] width 70 height 5
click at [66, 45] on p "Find Your Ideal University Efficiently and Professionally" at bounding box center [52, 40] width 74 height 13
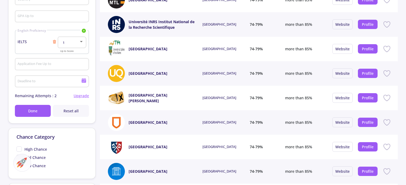
scroll to position [0, 0]
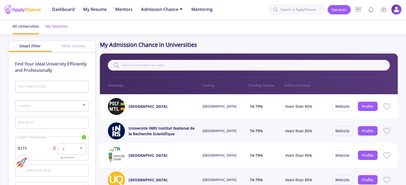
click at [61, 29] on div "My Favorites" at bounding box center [56, 26] width 22 height 14
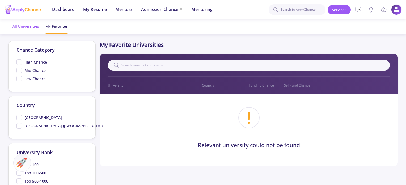
click at [32, 24] on div "All Universities" at bounding box center [25, 26] width 27 height 14
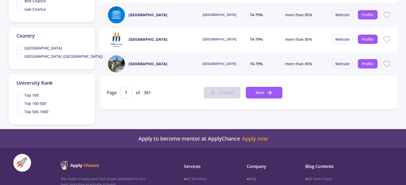
scroll to position [266, 0]
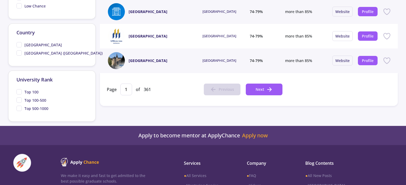
click at [20, 51] on span "[GEOGRAPHIC_DATA] ([GEOGRAPHIC_DATA])" at bounding box center [59, 53] width 86 height 6
click at [20, 51] on input "[GEOGRAPHIC_DATA] ([GEOGRAPHIC_DATA])" at bounding box center [17, 51] width 3 height 3
checkbox input "true"
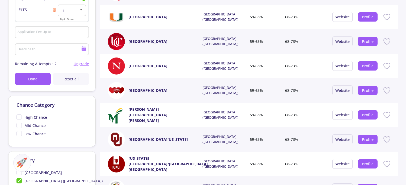
scroll to position [53, 0]
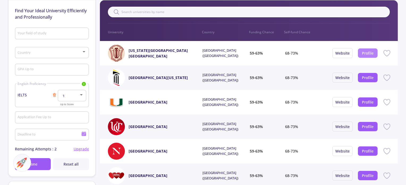
click at [369, 56] on button "Profile" at bounding box center [368, 52] width 20 height 9
click at [365, 53] on link "Profile" at bounding box center [368, 52] width 12 height 5
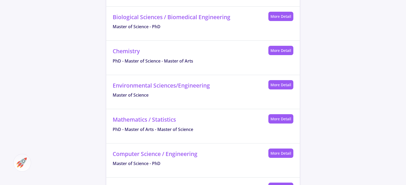
scroll to position [319, 0]
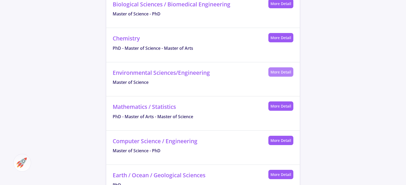
click at [281, 67] on link "More Detail" at bounding box center [280, 71] width 25 height 9
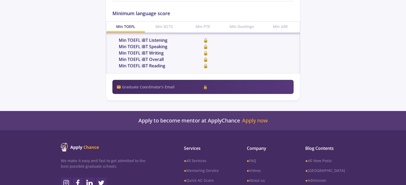
scroll to position [266, 0]
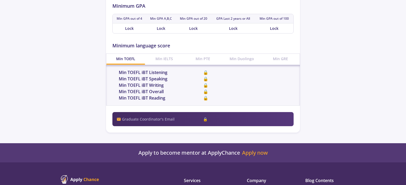
click at [162, 57] on div "Min IELTS" at bounding box center [164, 59] width 39 height 10
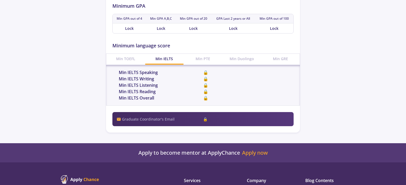
click at [124, 55] on div "Min TOEFL" at bounding box center [125, 59] width 39 height 10
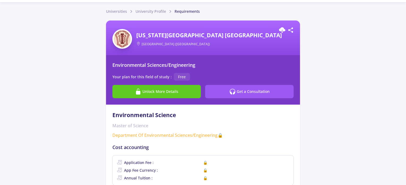
scroll to position [27, 0]
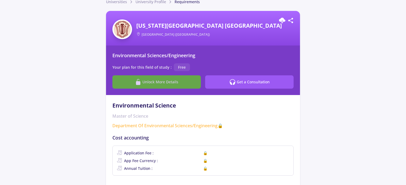
click at [162, 80] on span "Unlock More Details" at bounding box center [160, 82] width 36 height 6
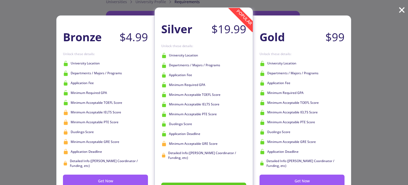
click at [402, 10] on span "×" at bounding box center [401, 9] width 7 height 17
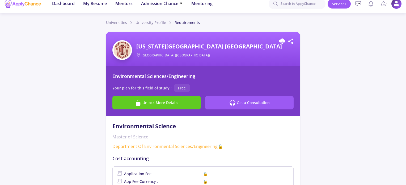
scroll to position [0, 0]
